Goal: Information Seeking & Learning: Learn about a topic

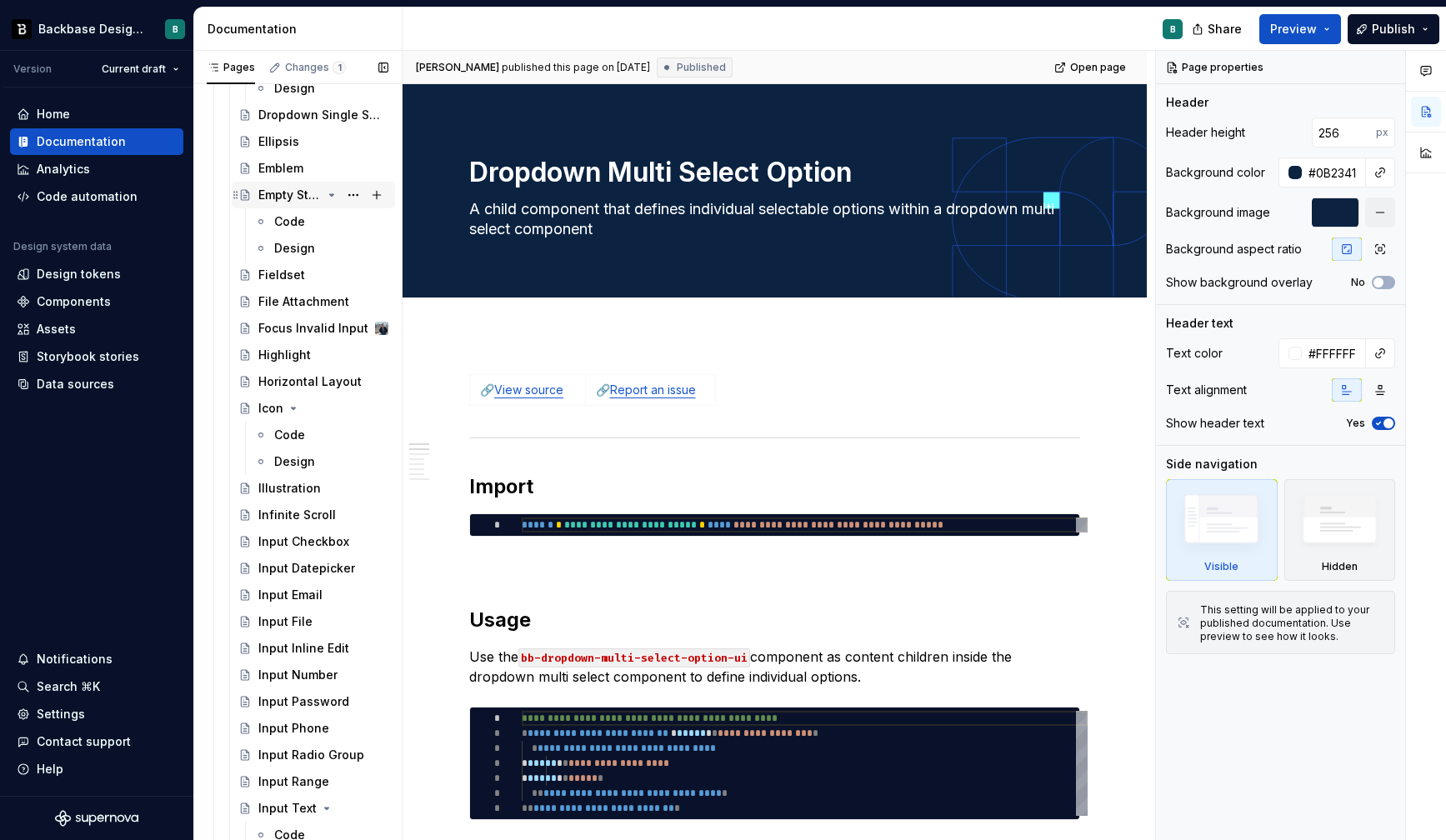
scroll to position [1288, 0]
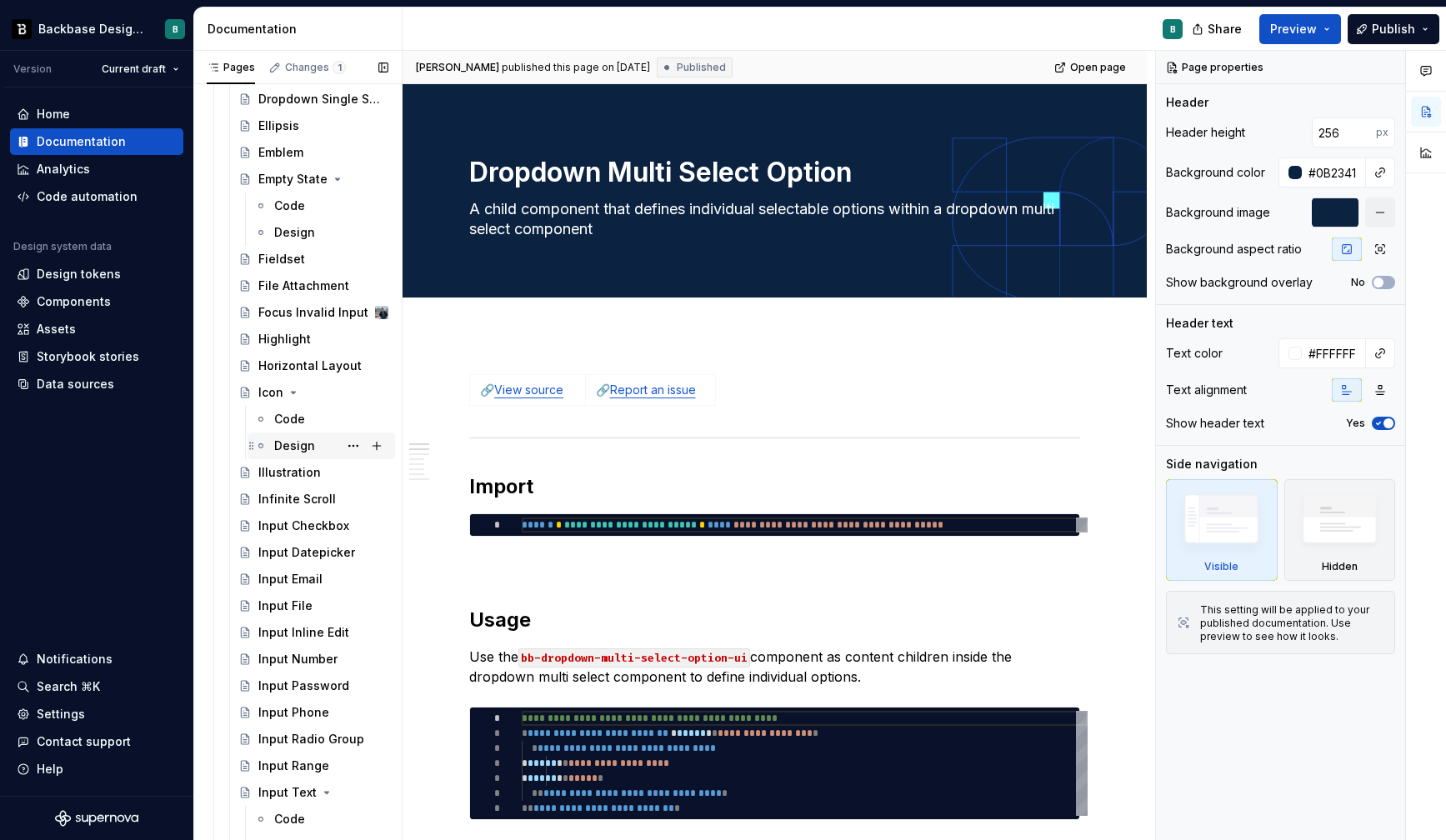
click at [292, 436] on div "Design" at bounding box center [332, 446] width 114 height 24
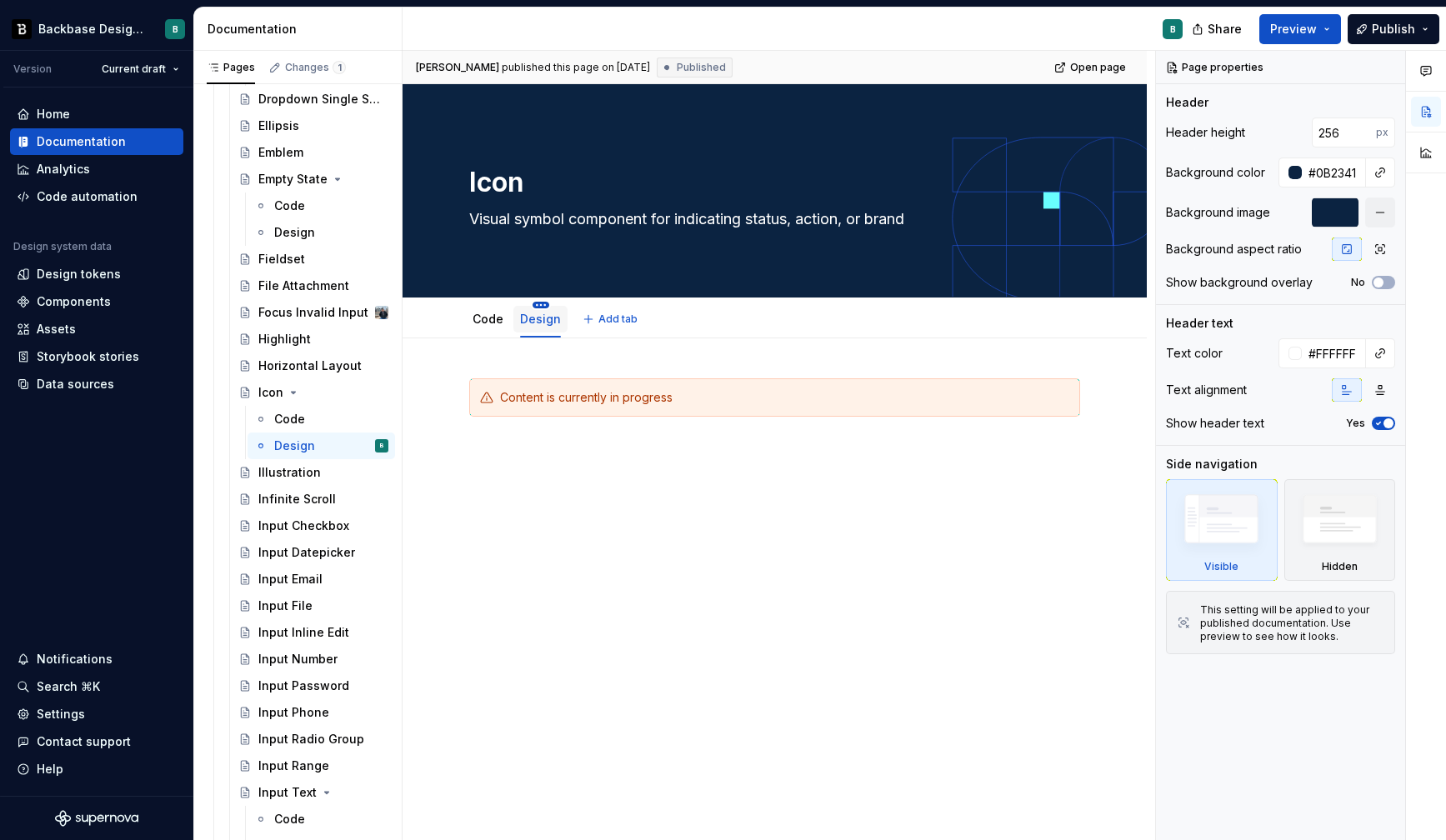
click at [539, 307] on html "Backbase Design System B Version Current draft Home Documentation Analytics Cod…" at bounding box center [723, 420] width 1446 height 840
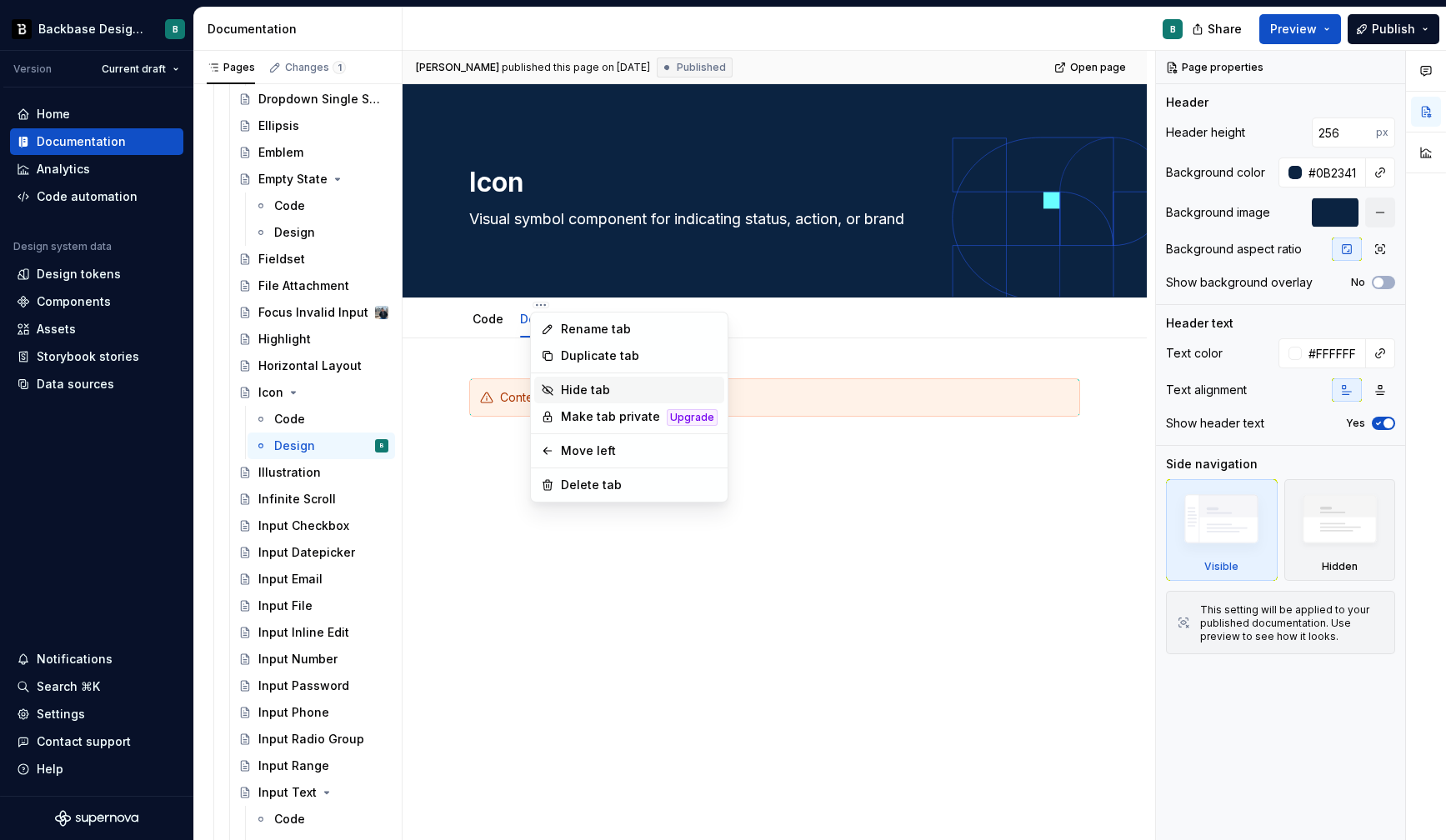
click at [571, 388] on div "Hide tab" at bounding box center [639, 390] width 156 height 16
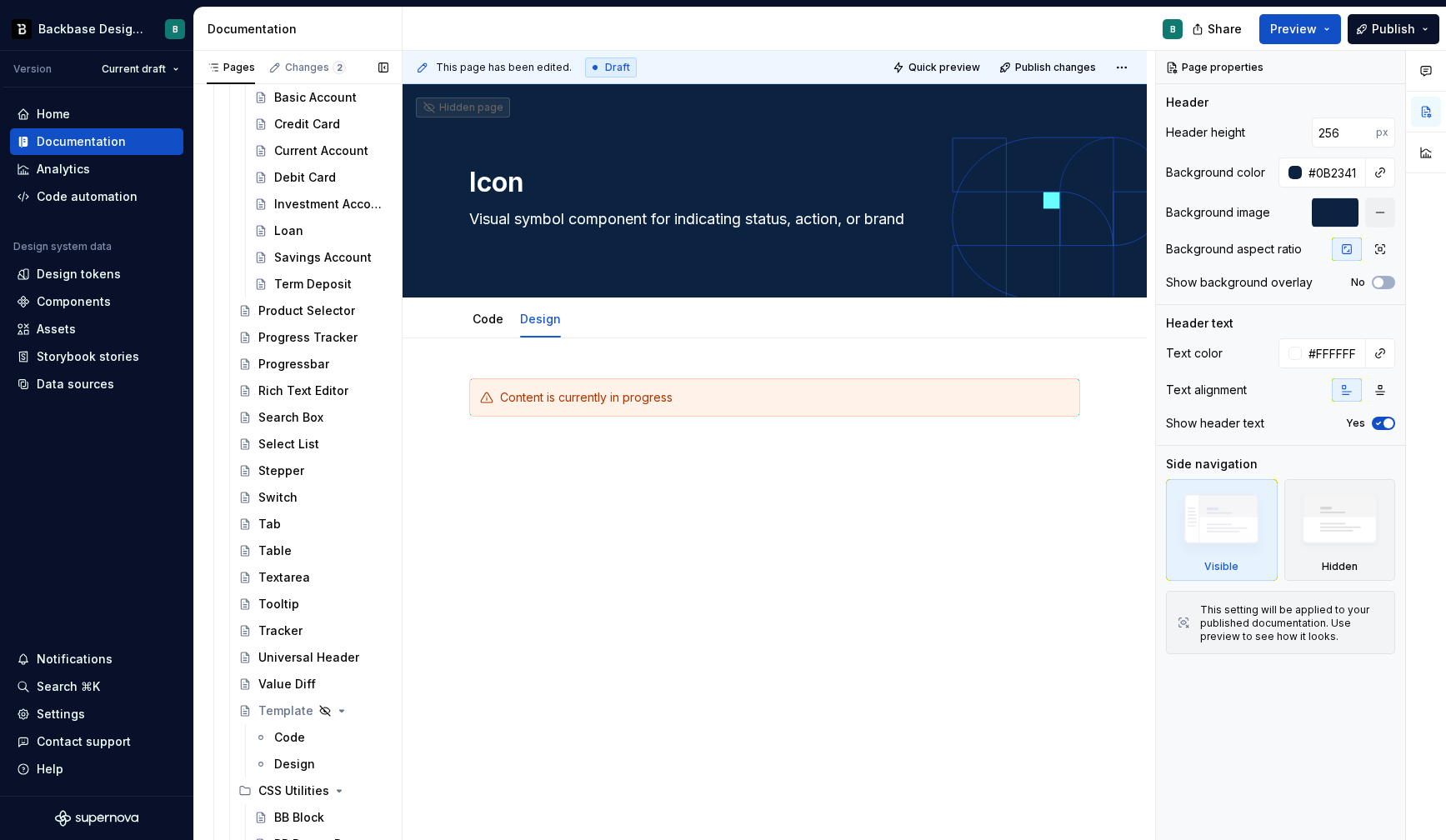
scroll to position [2742, 0]
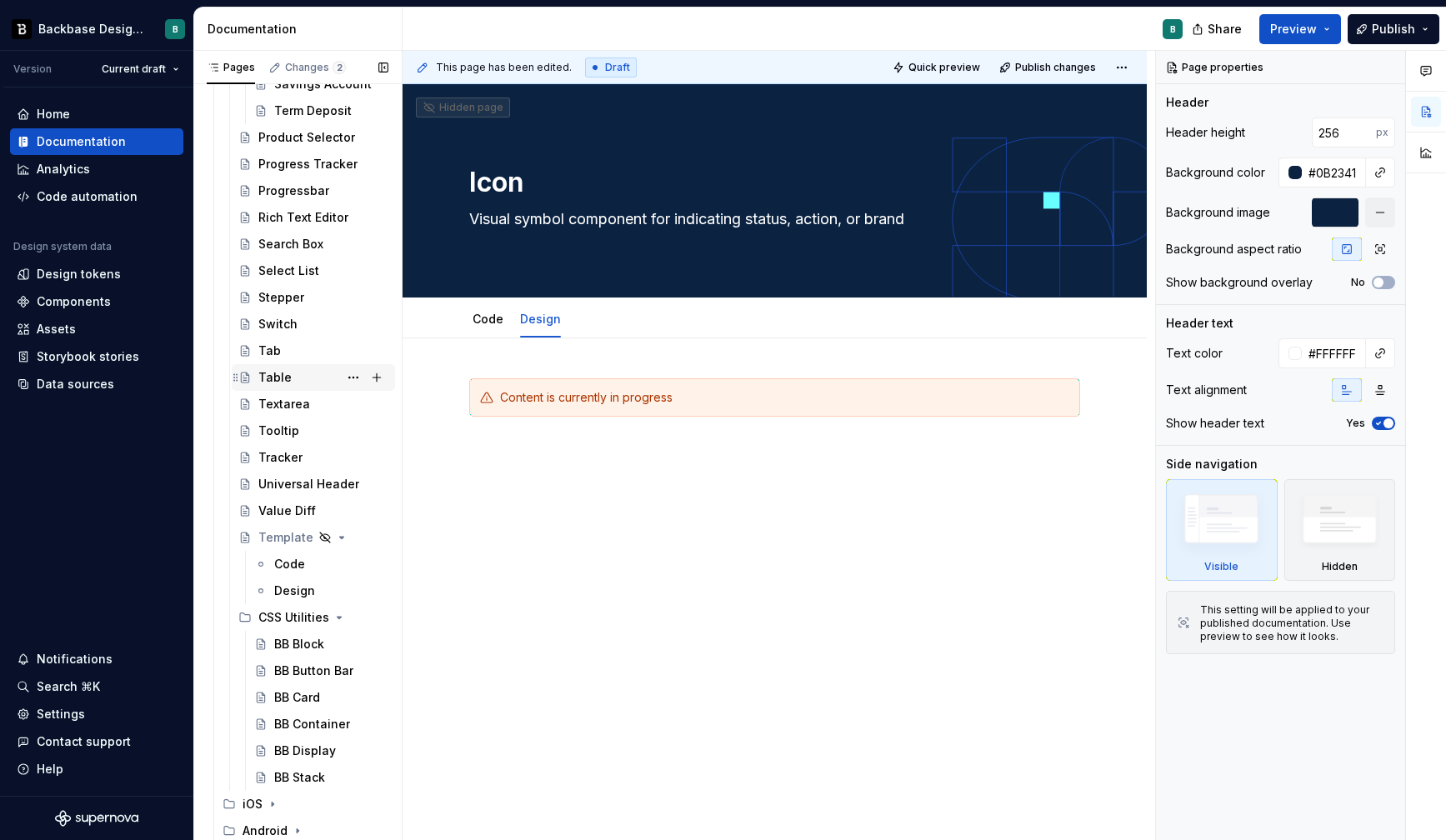
click at [288, 374] on div "Table" at bounding box center [274, 377] width 34 height 16
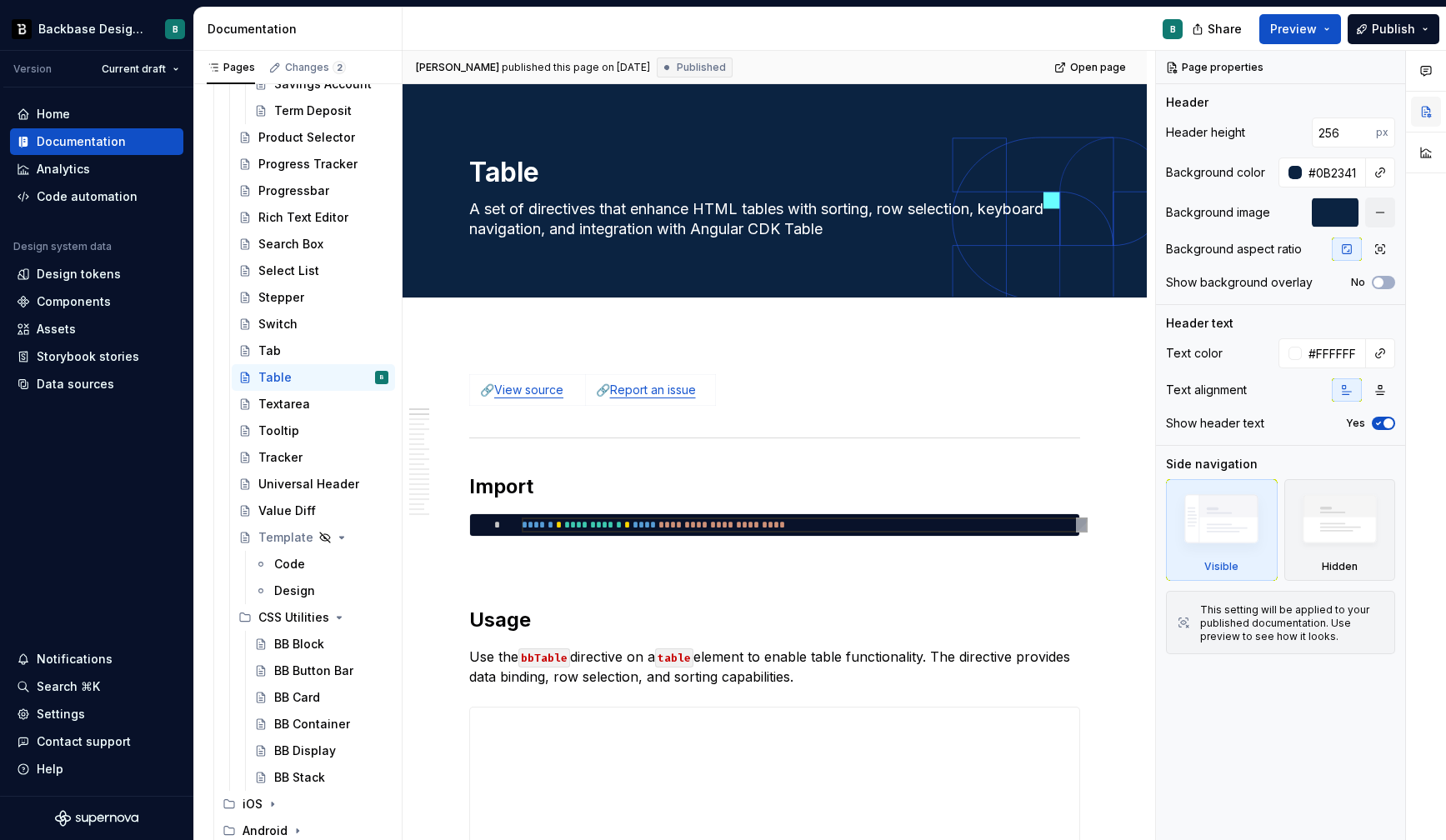
click at [1427, 115] on button "button" at bounding box center [1425, 111] width 30 height 30
click at [1421, 101] on button "button" at bounding box center [1425, 111] width 30 height 30
click at [1426, 73] on icon "button" at bounding box center [1425, 71] width 14 height 14
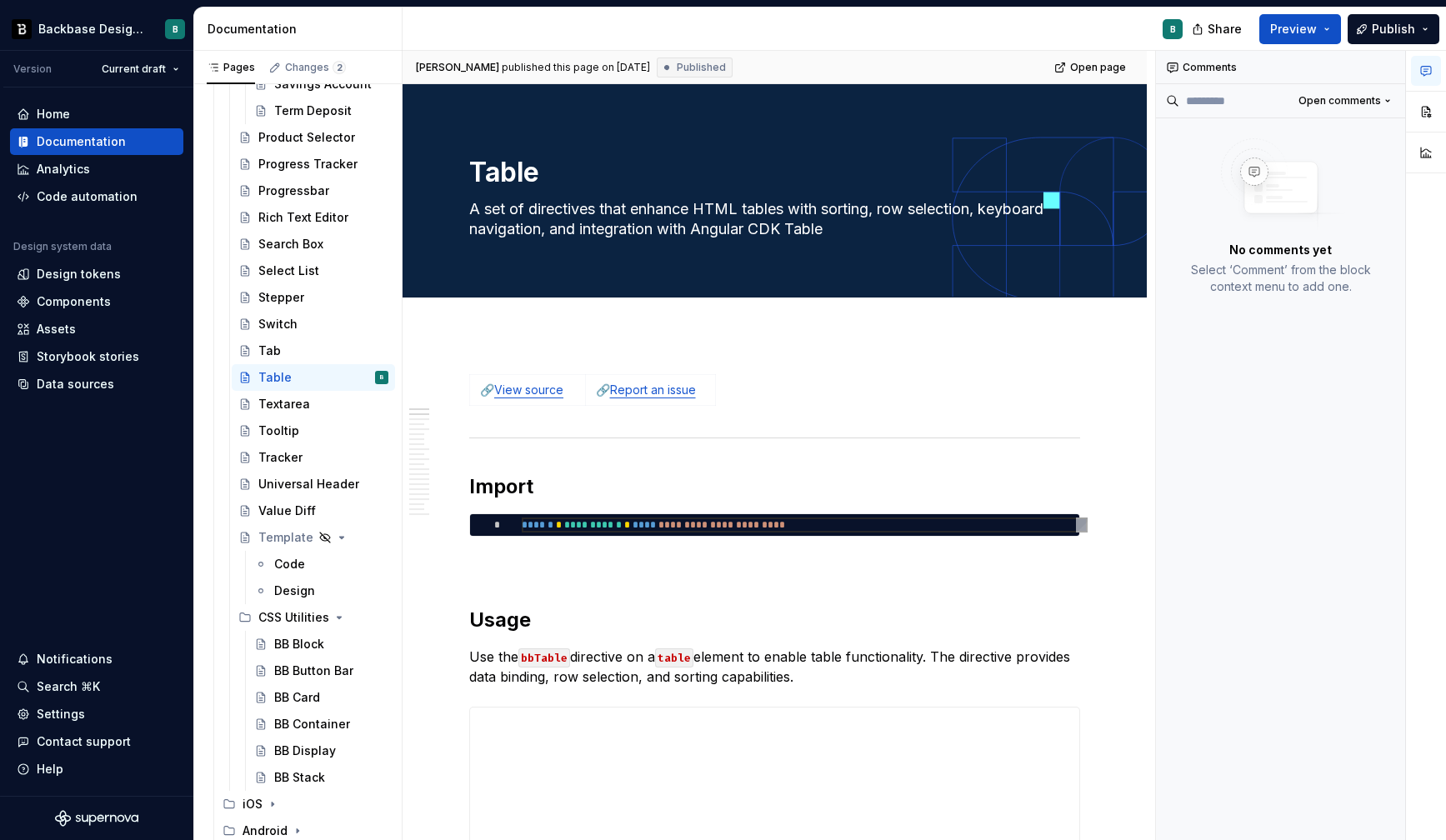
click at [1426, 73] on icon "button" at bounding box center [1425, 71] width 14 height 14
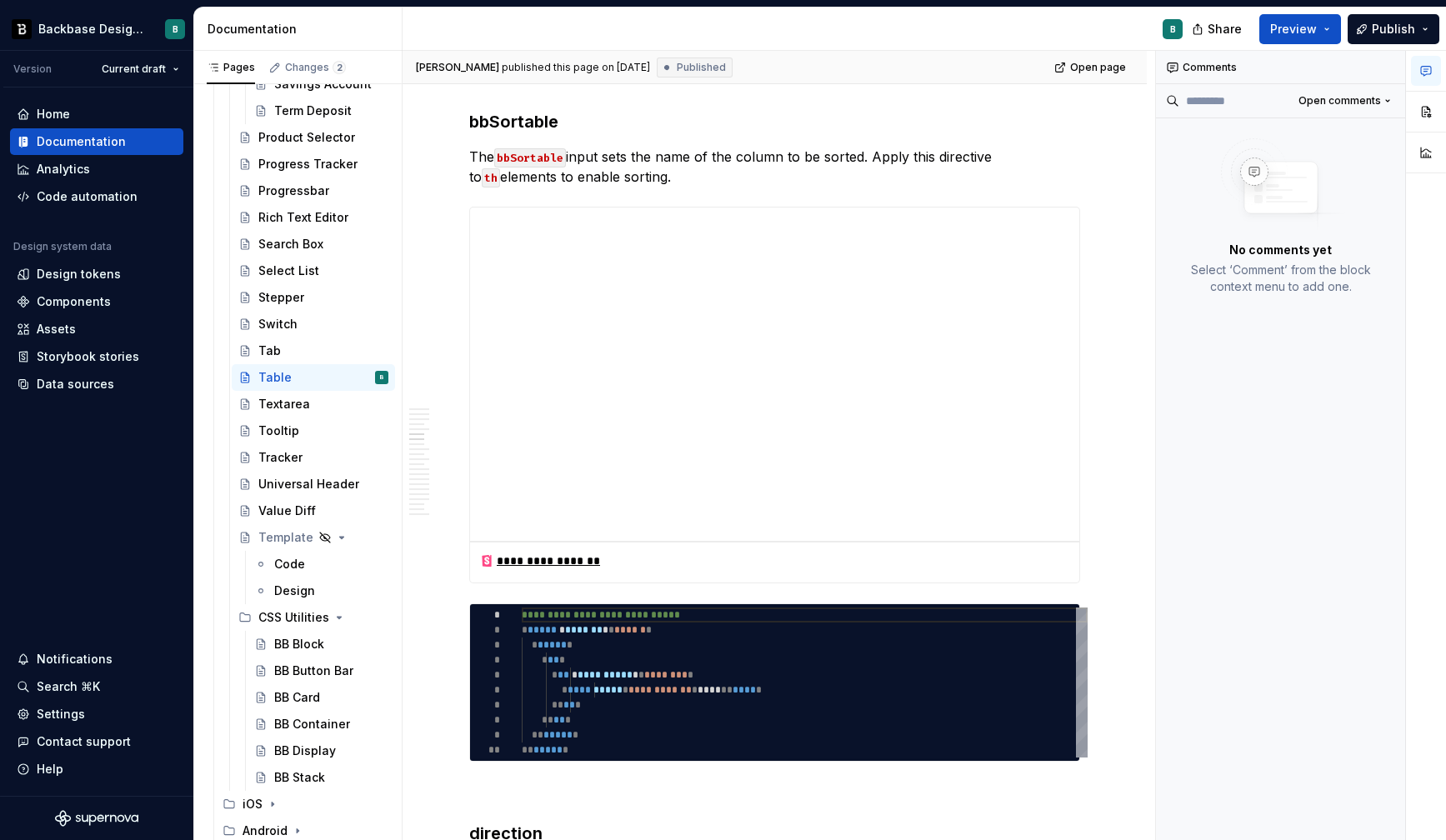
scroll to position [2091, 0]
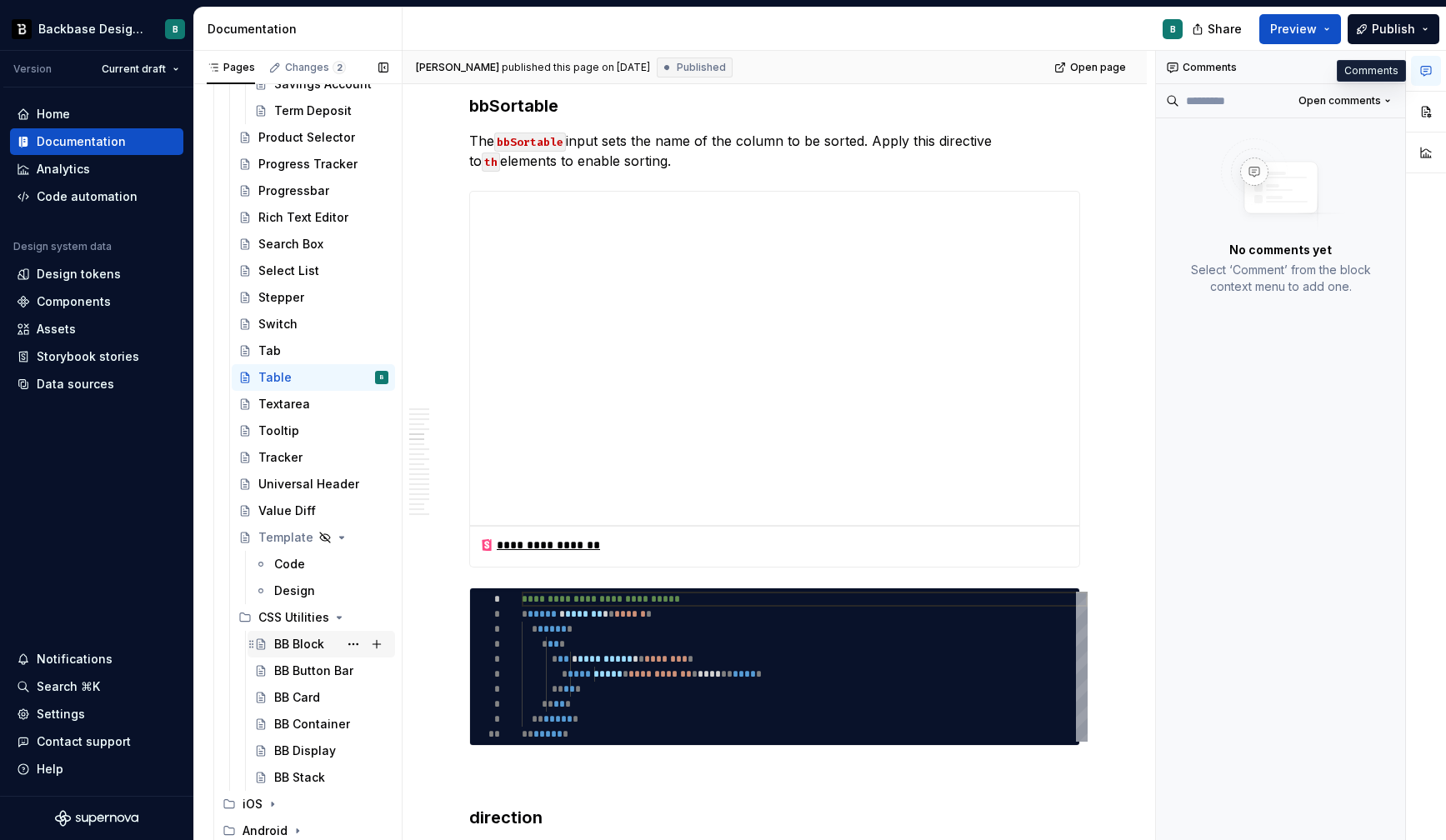
click at [311, 643] on div "BB Block" at bounding box center [299, 644] width 50 height 16
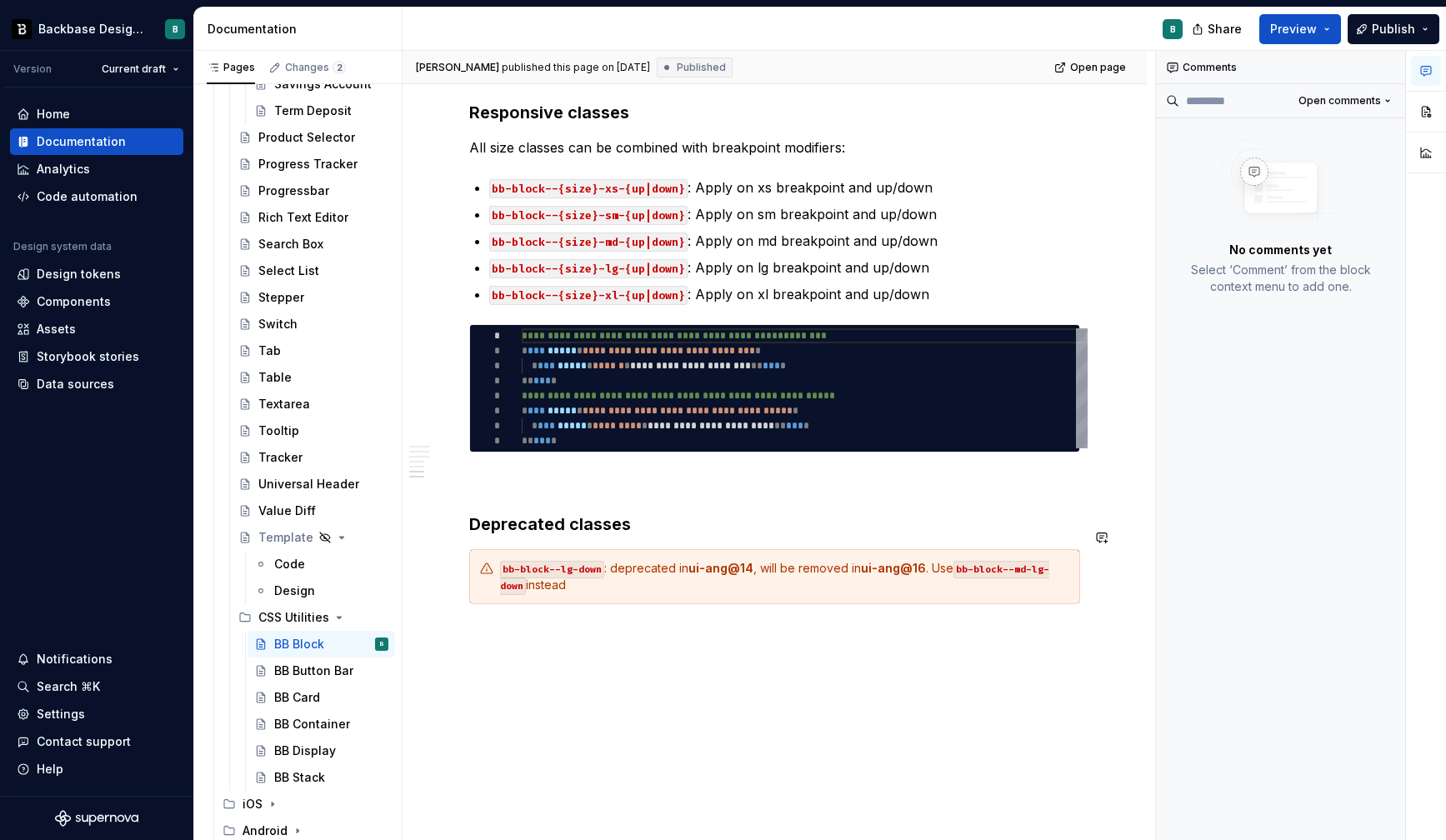
scroll to position [1698, 0]
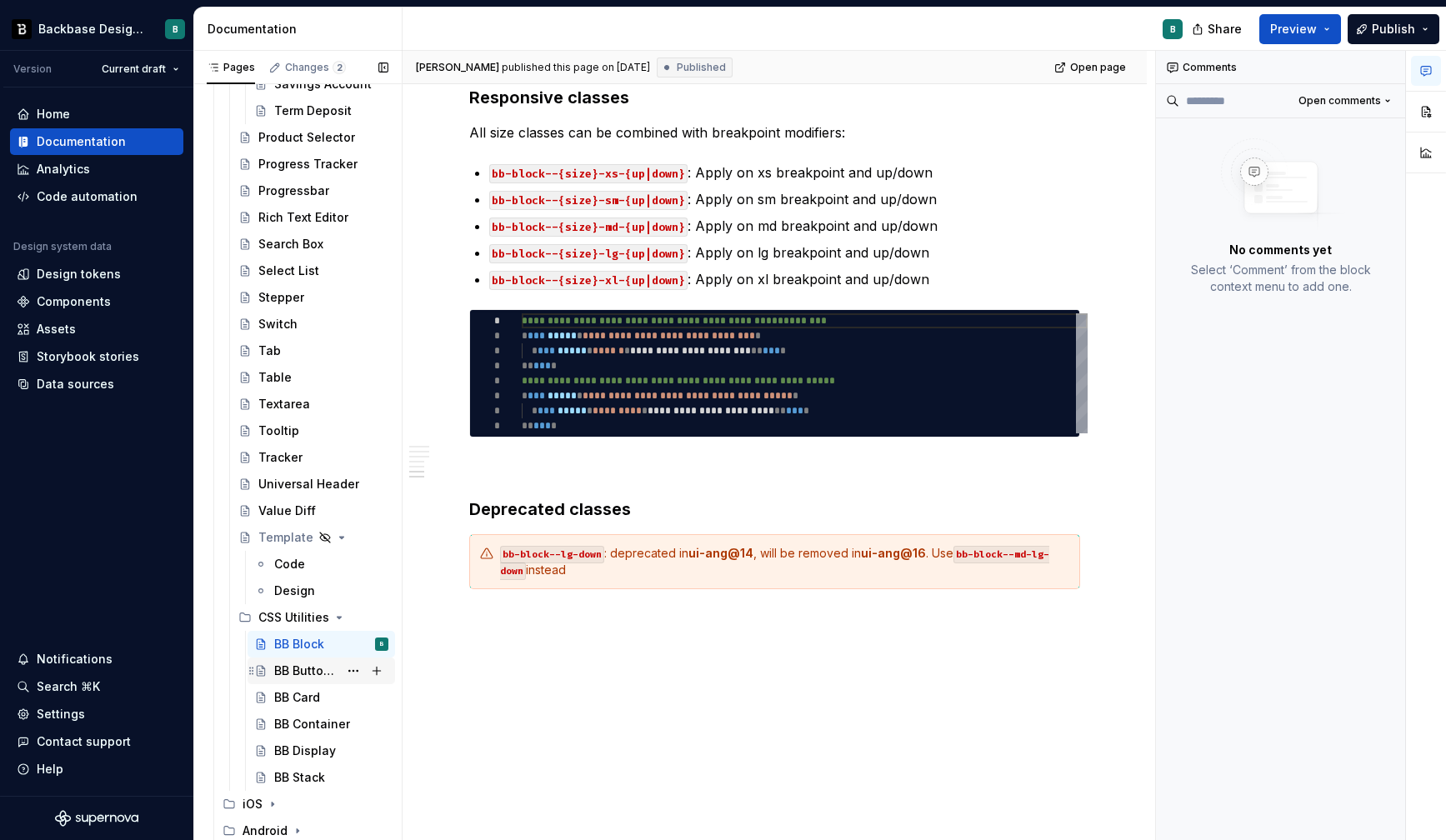
click at [316, 674] on div "BB Button Bar" at bounding box center [306, 670] width 64 height 16
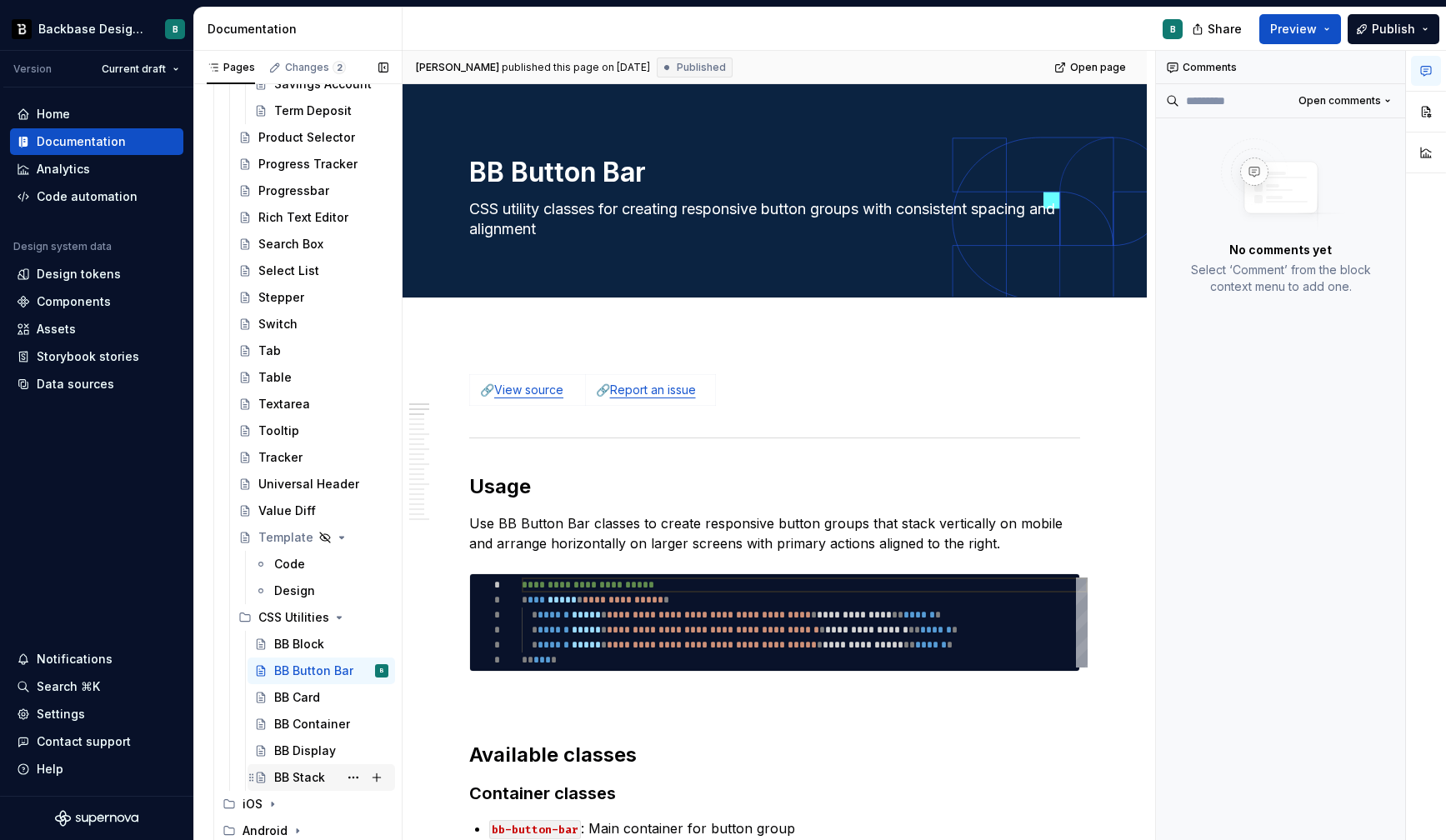
click at [315, 778] on div "BB Stack" at bounding box center [300, 777] width 51 height 16
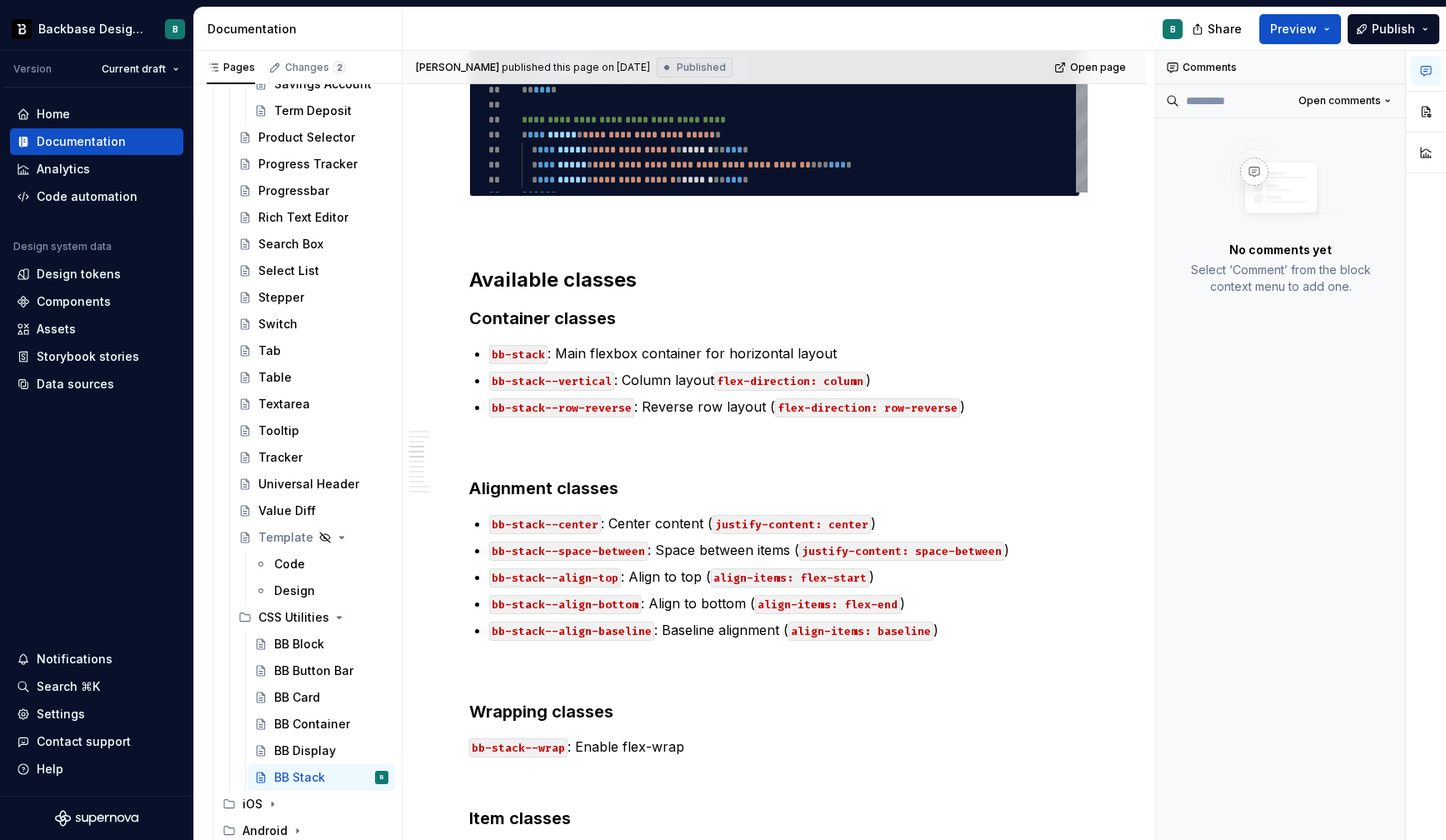
scroll to position [639, 0]
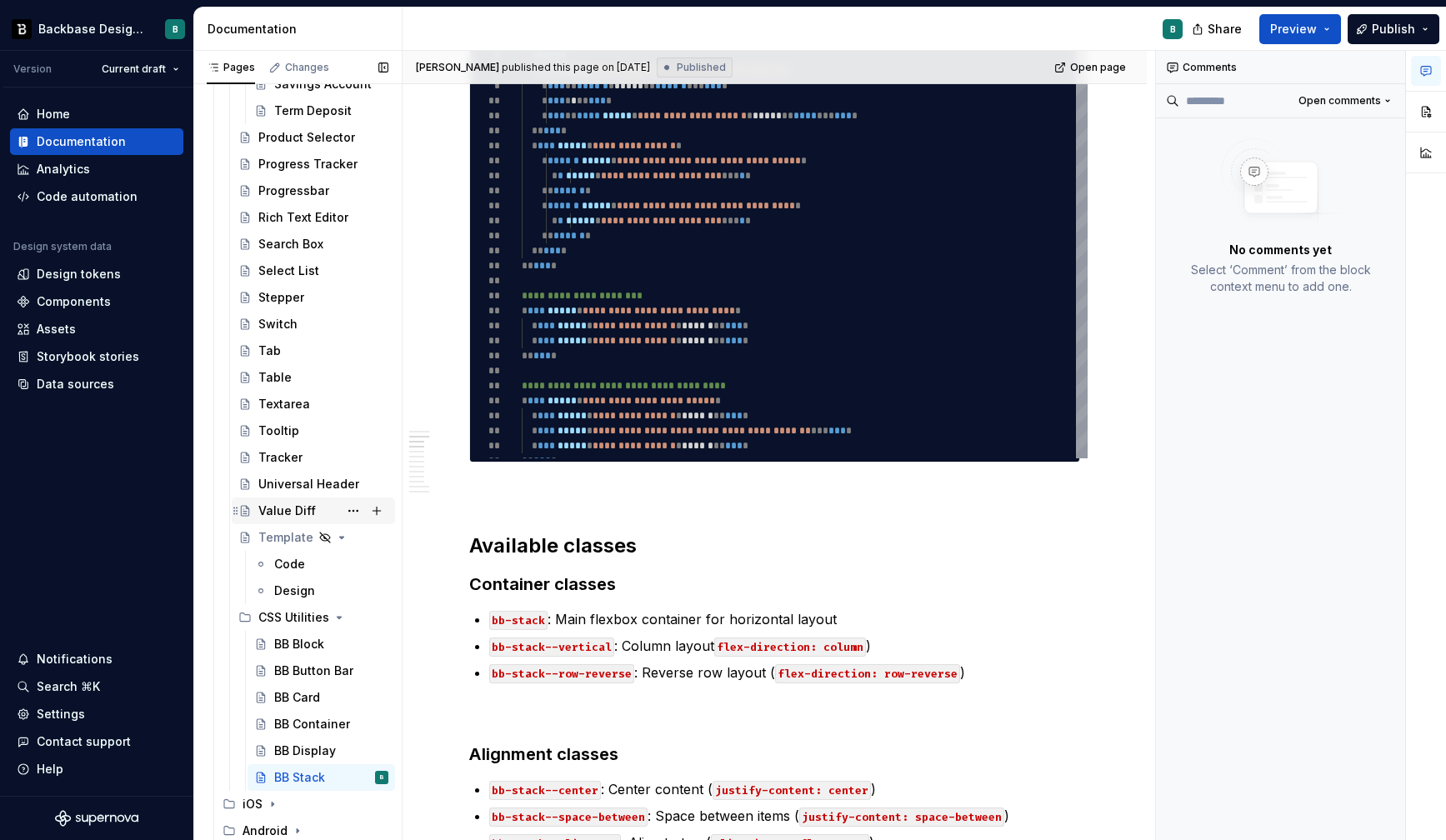
click at [274, 515] on div "Value Diff" at bounding box center [286, 510] width 57 height 16
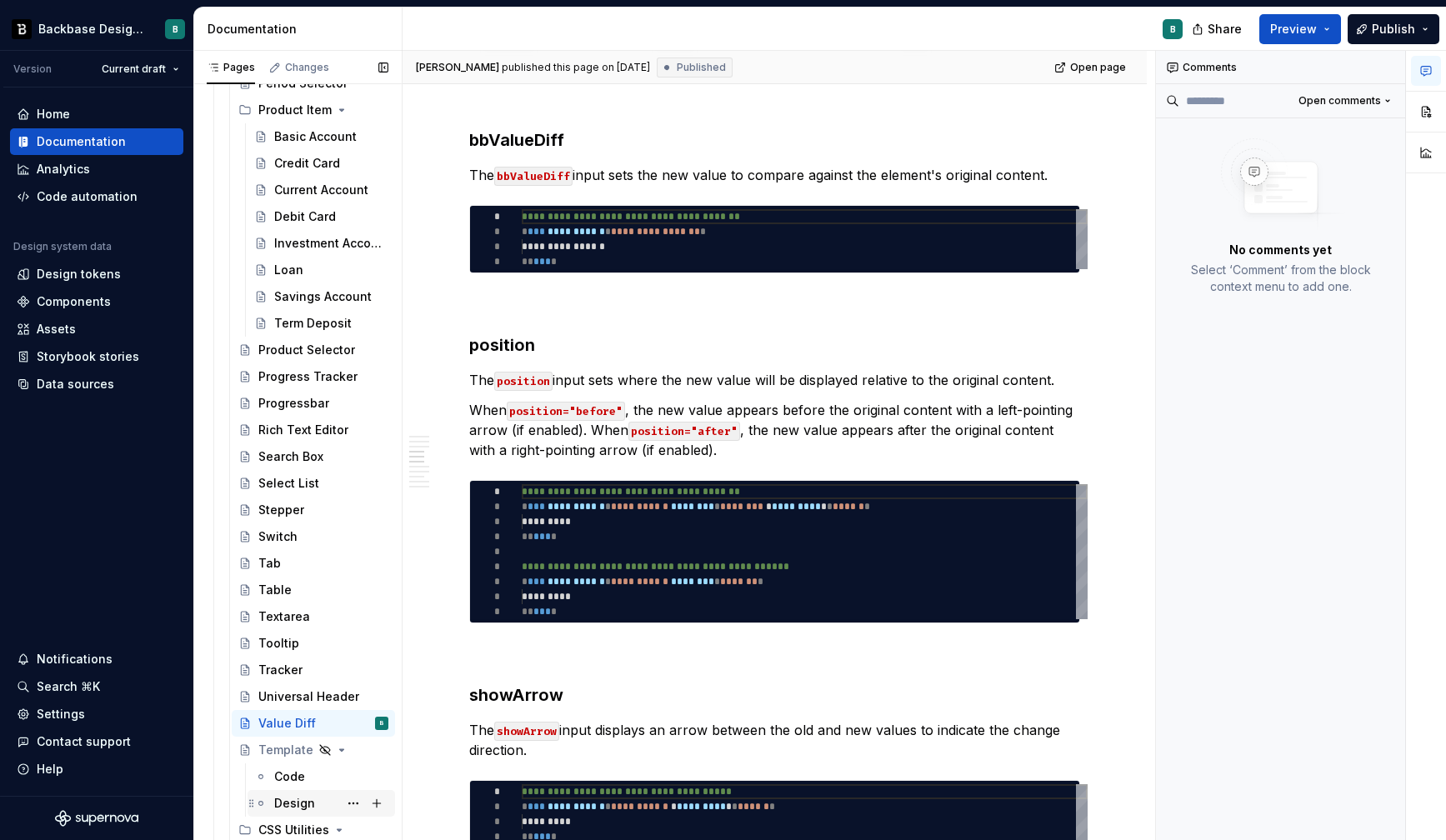
scroll to position [2338, 0]
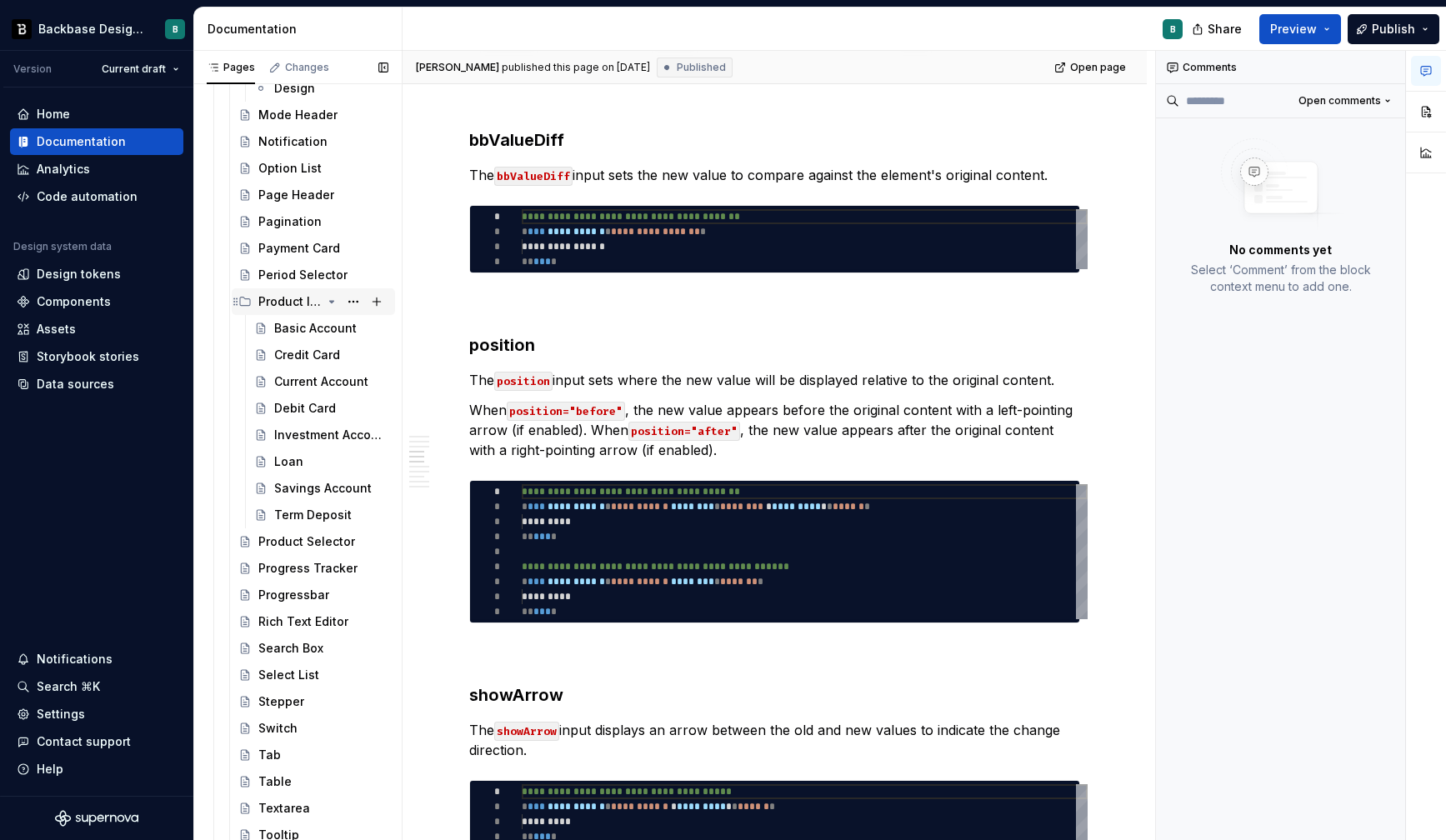
click at [329, 301] on icon "Page tree" at bounding box center [332, 301] width 14 height 14
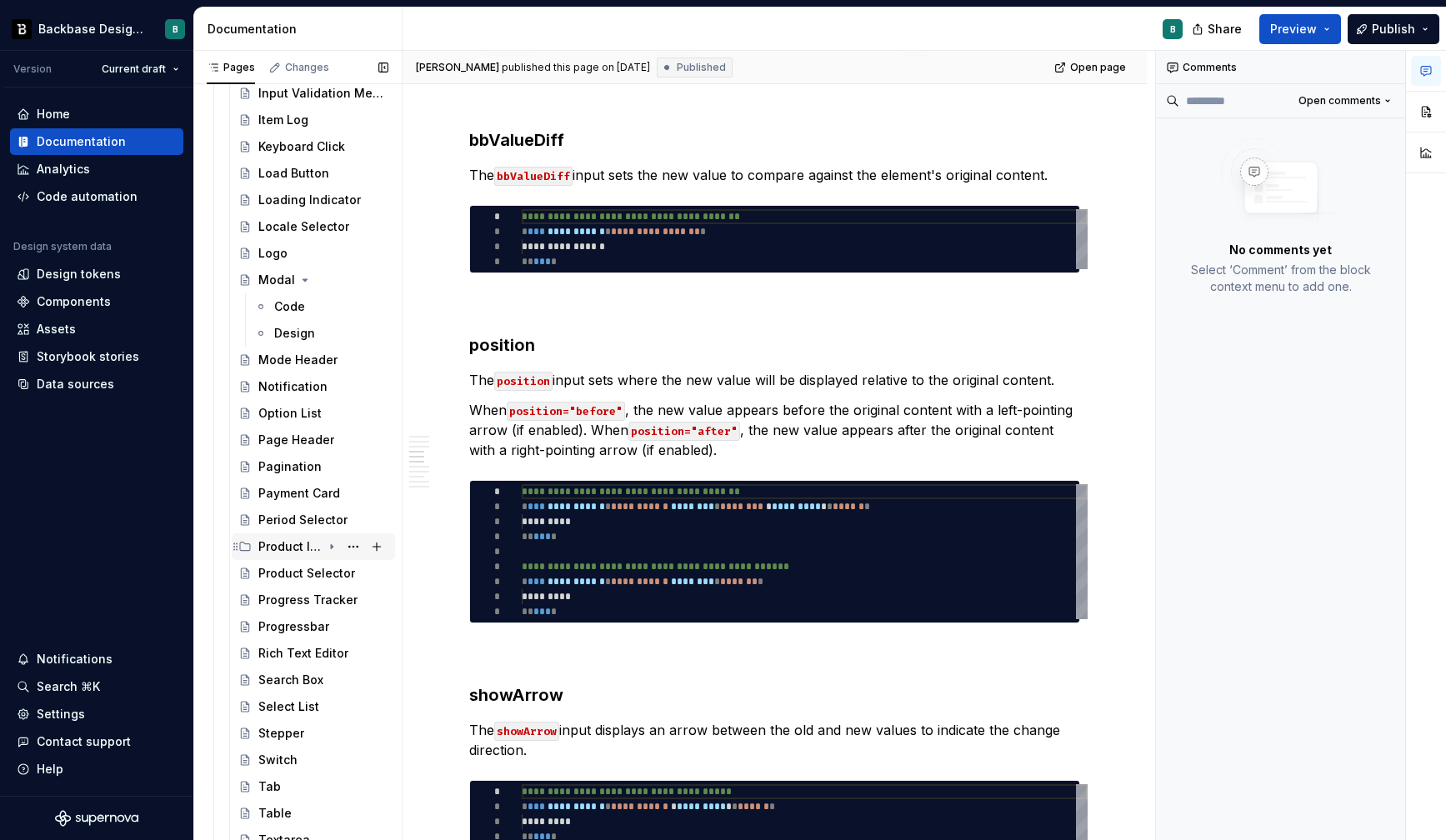
scroll to position [2093, 0]
click at [303, 281] on icon "Page tree" at bounding box center [305, 280] width 5 height 2
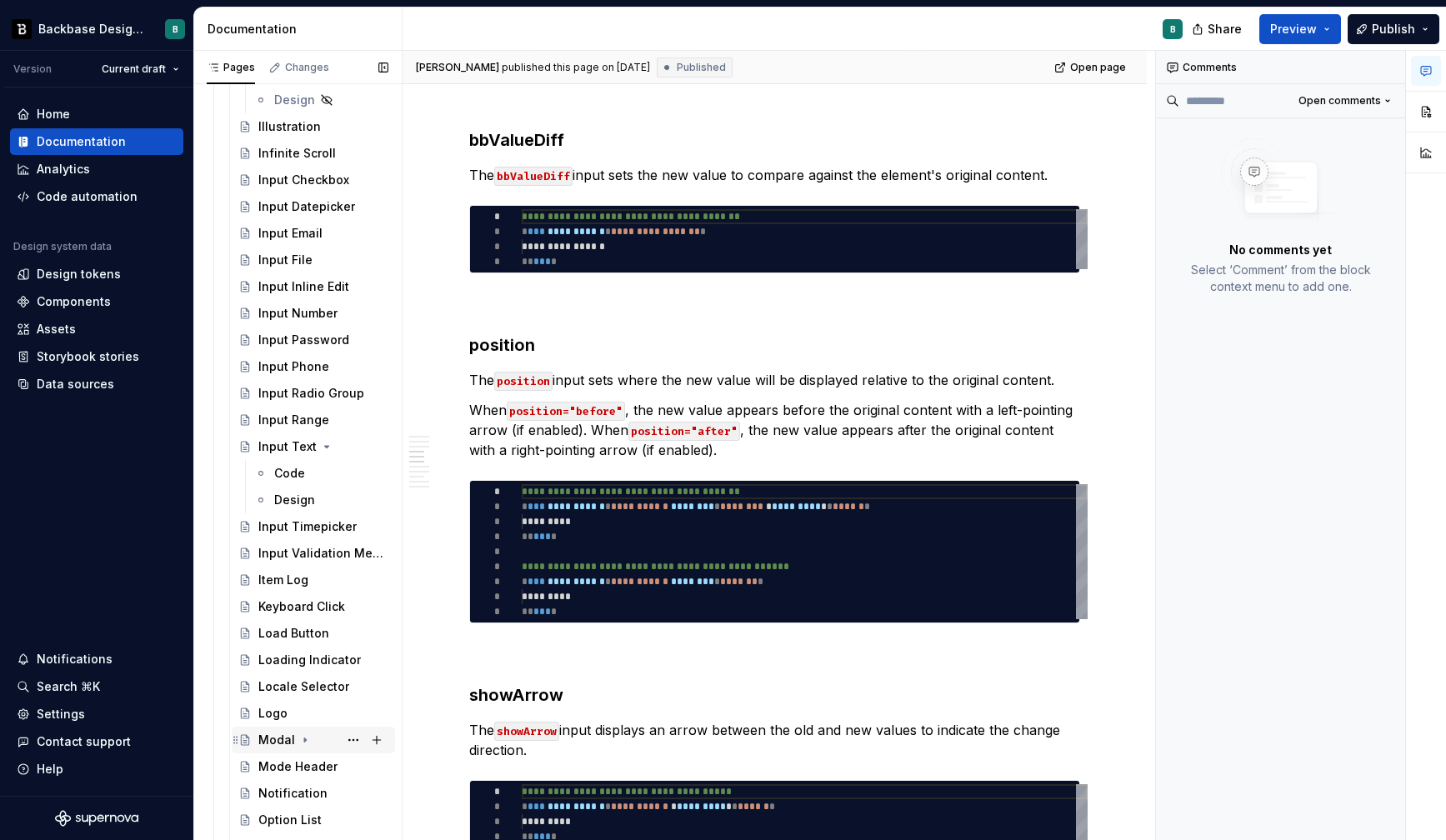
scroll to position [1630, 0]
click at [325, 449] on icon "Page tree" at bounding box center [327, 450] width 5 height 2
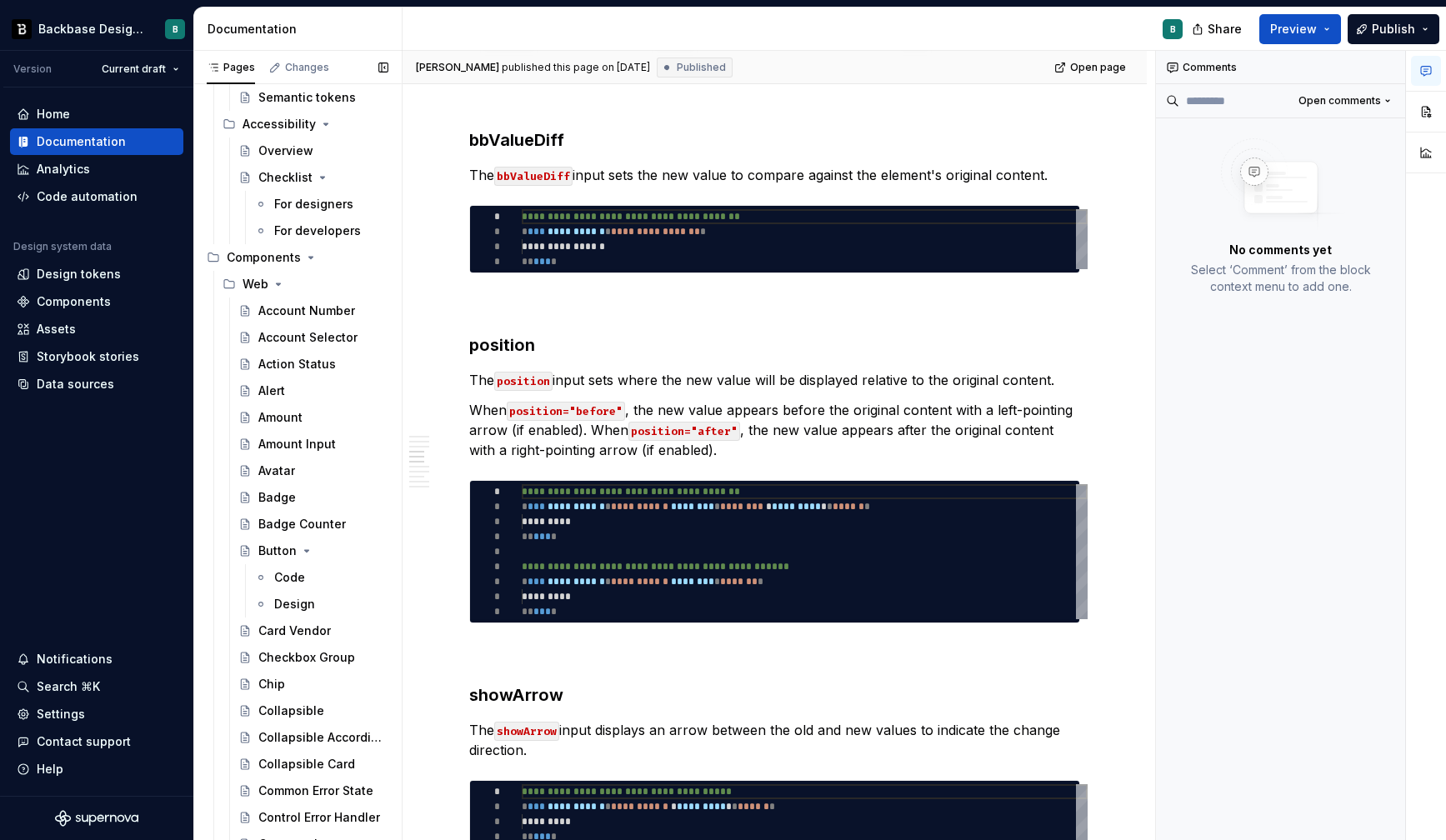
scroll to position [247, 0]
click at [277, 287] on icon "Page tree" at bounding box center [279, 287] width 5 height 2
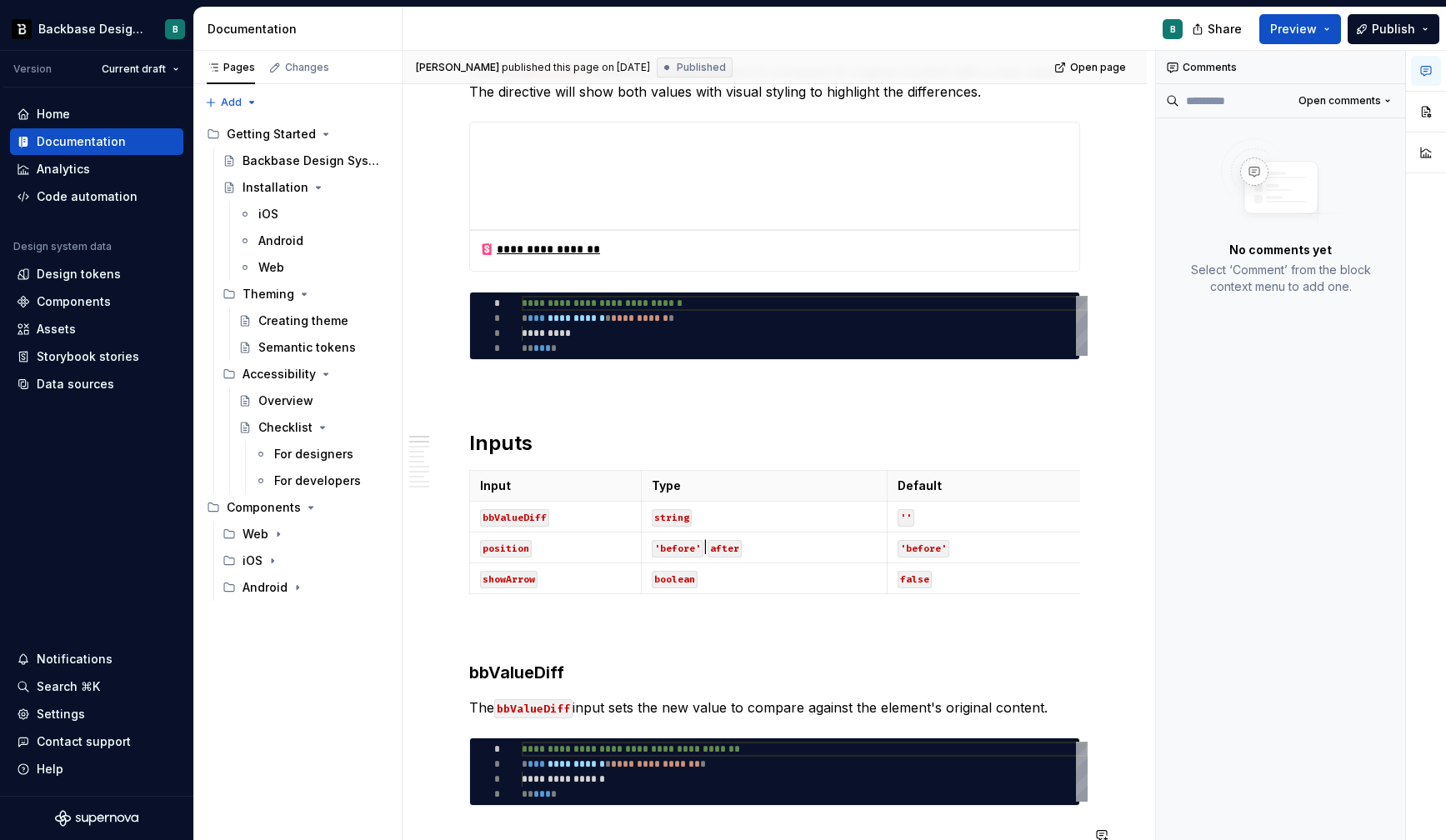
scroll to position [0, 0]
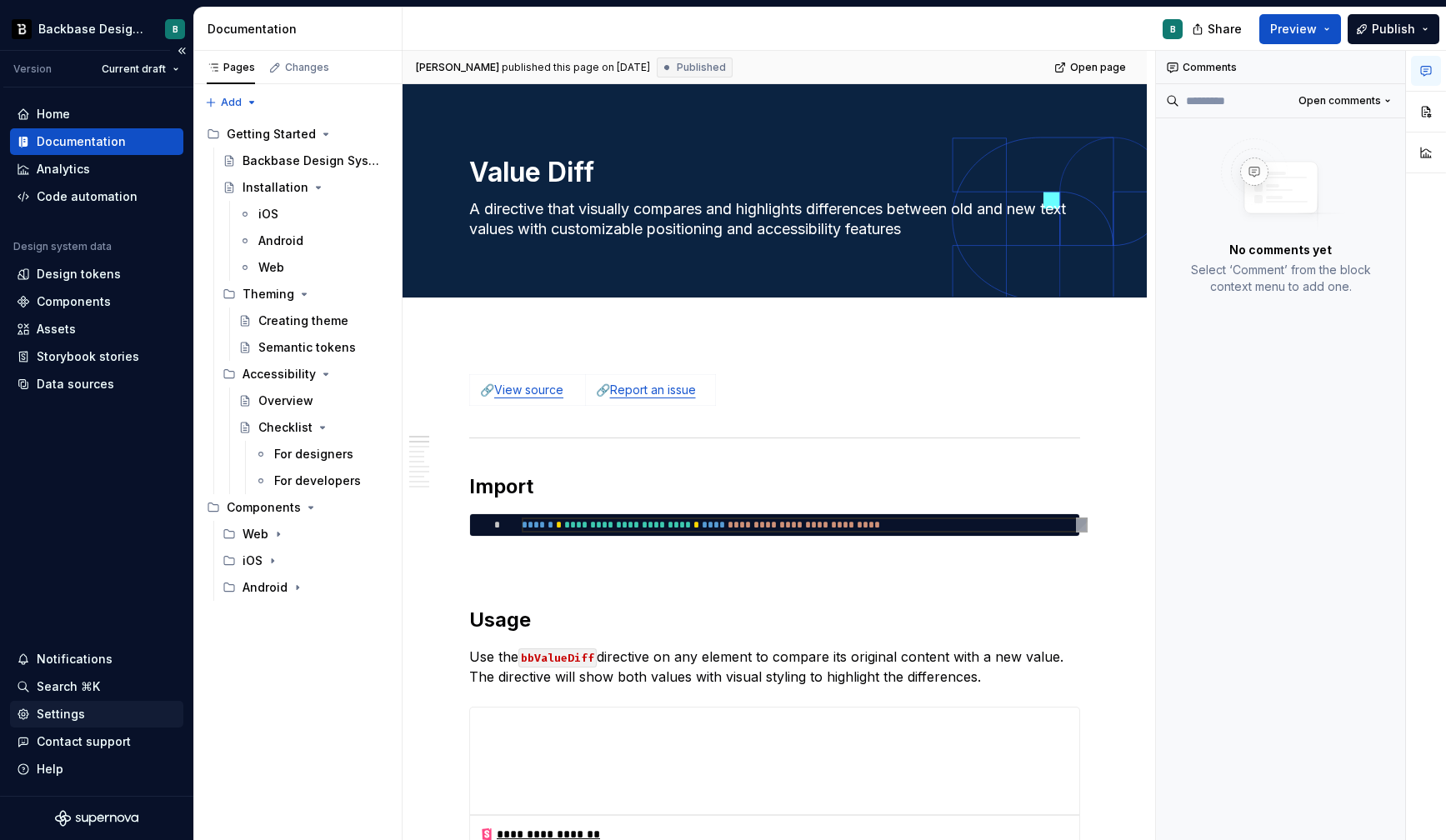
click at [80, 714] on div "Settings" at bounding box center [60, 714] width 48 height 16
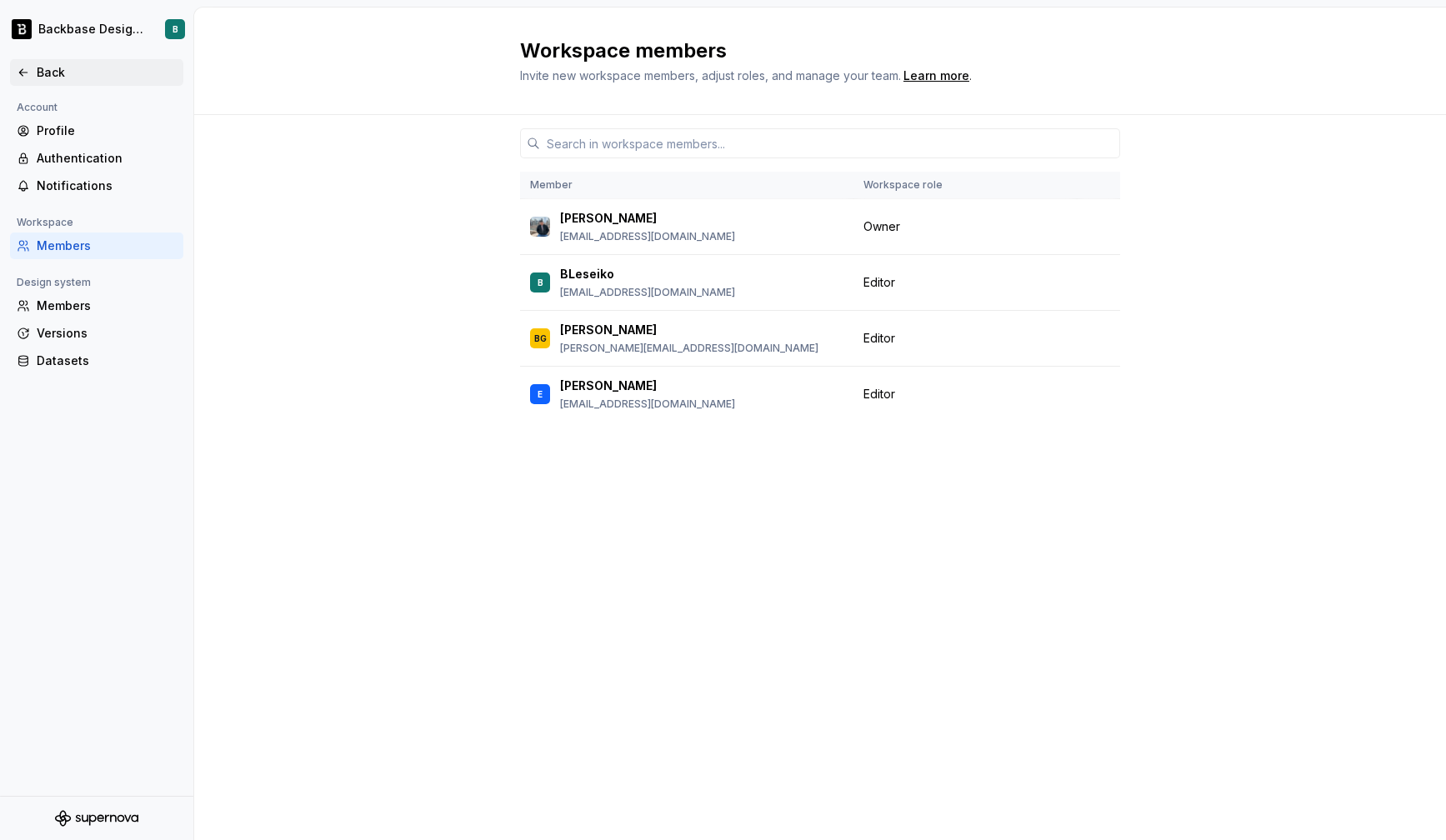
click at [45, 69] on div "Back" at bounding box center [106, 73] width 140 height 16
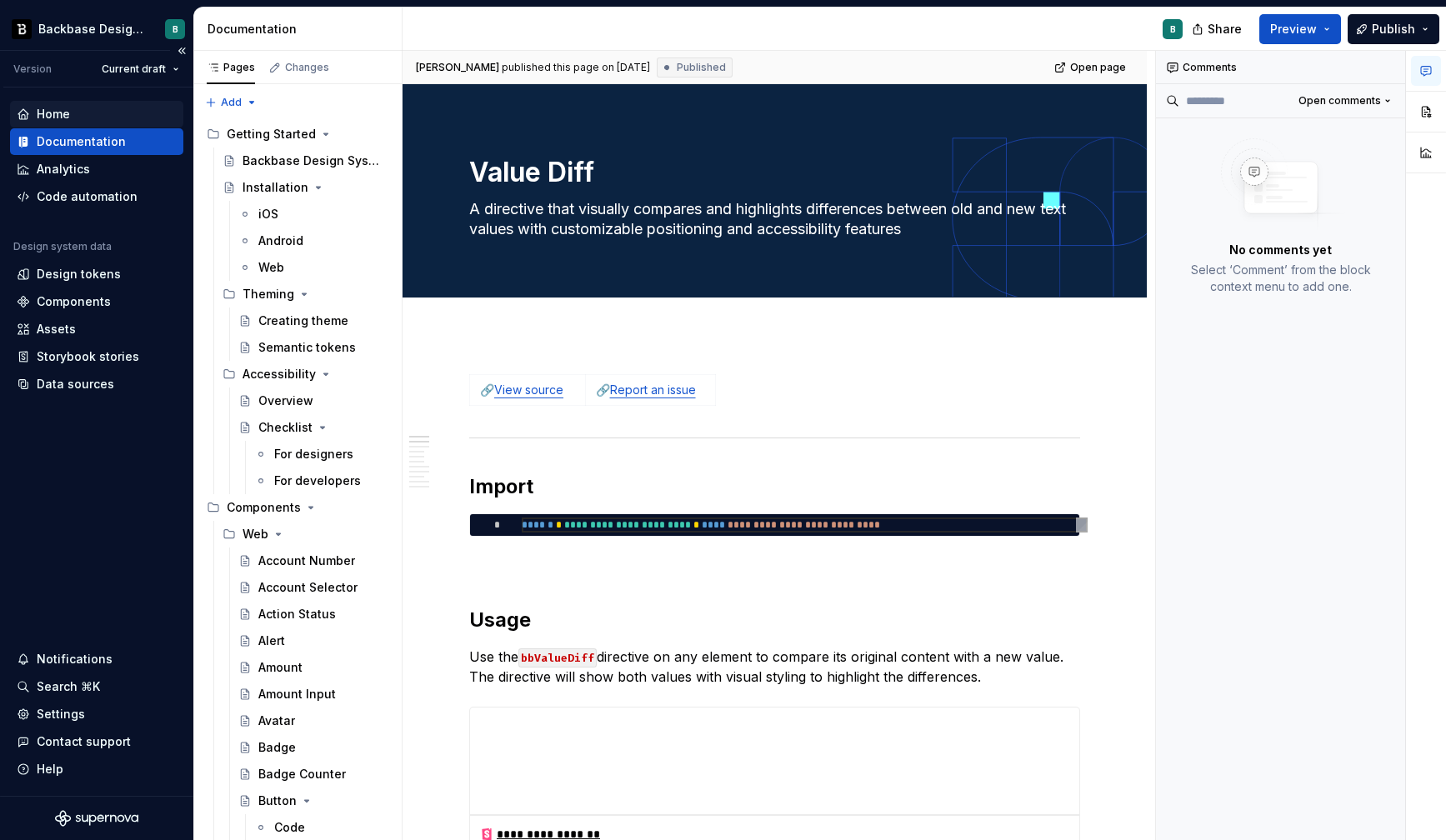
click at [76, 108] on div "Home" at bounding box center [96, 114] width 160 height 16
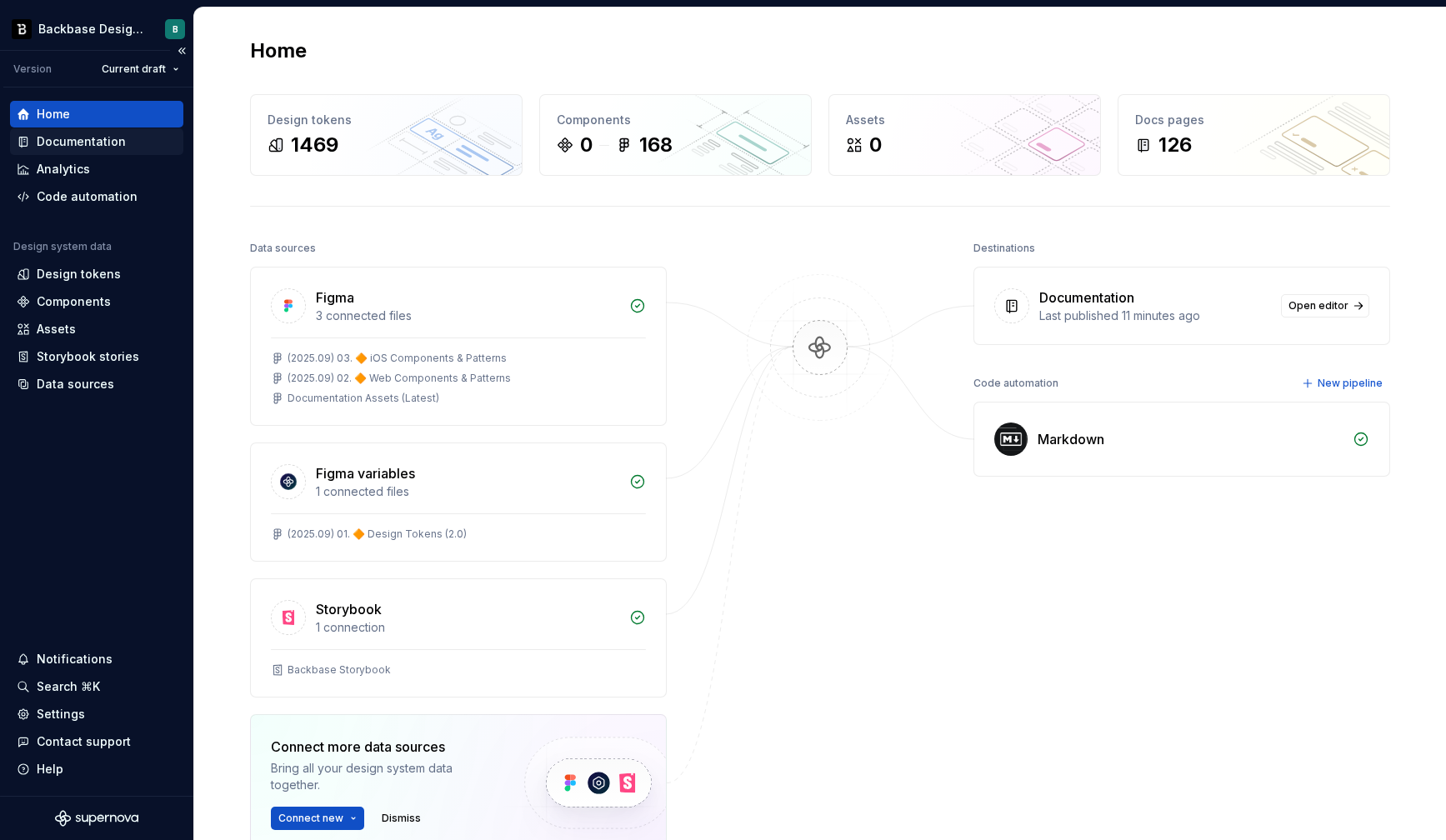
click at [98, 139] on div "Documentation" at bounding box center [81, 142] width 89 height 16
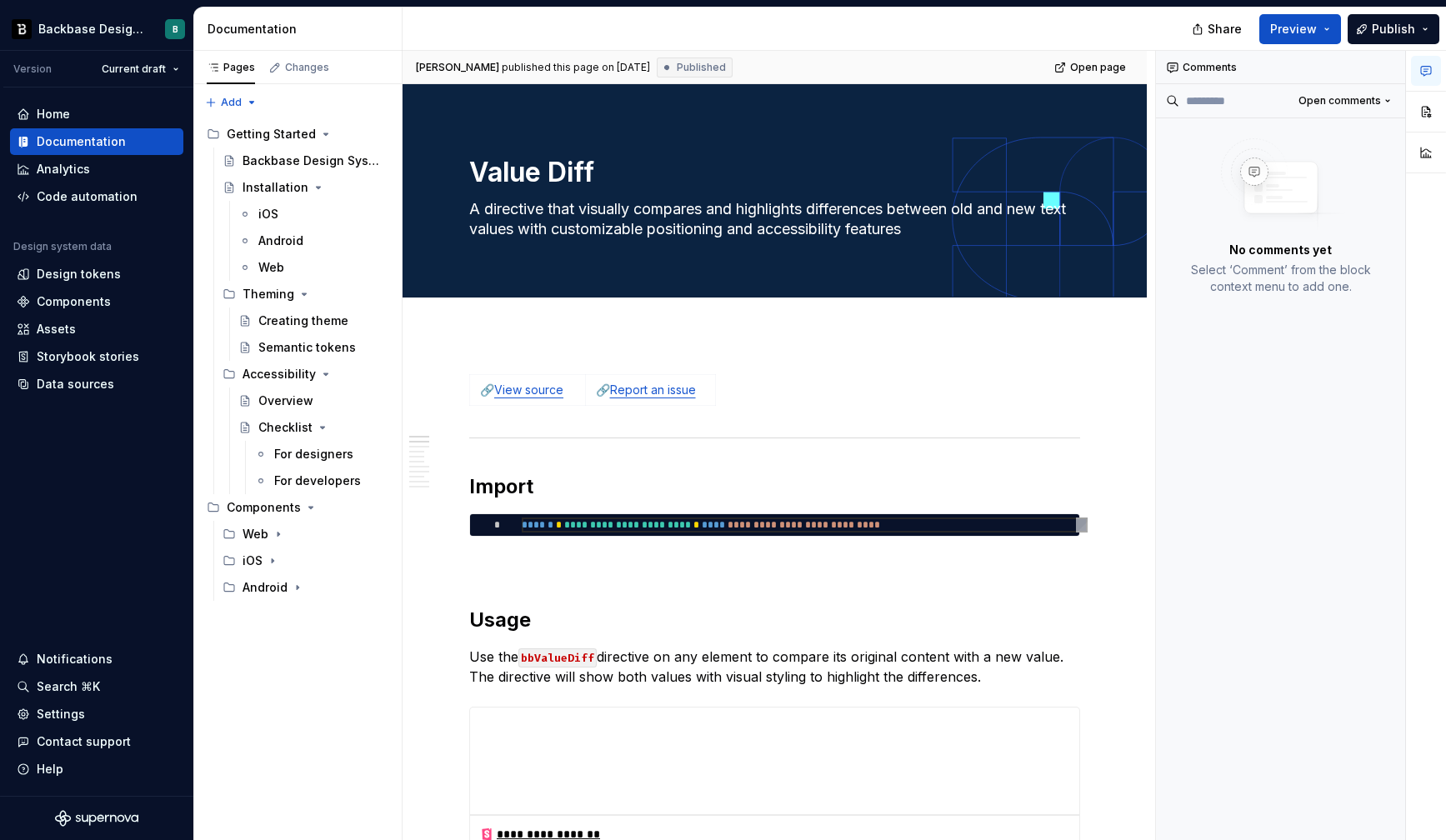
type textarea "*"
